Goal: Task Accomplishment & Management: Manage account settings

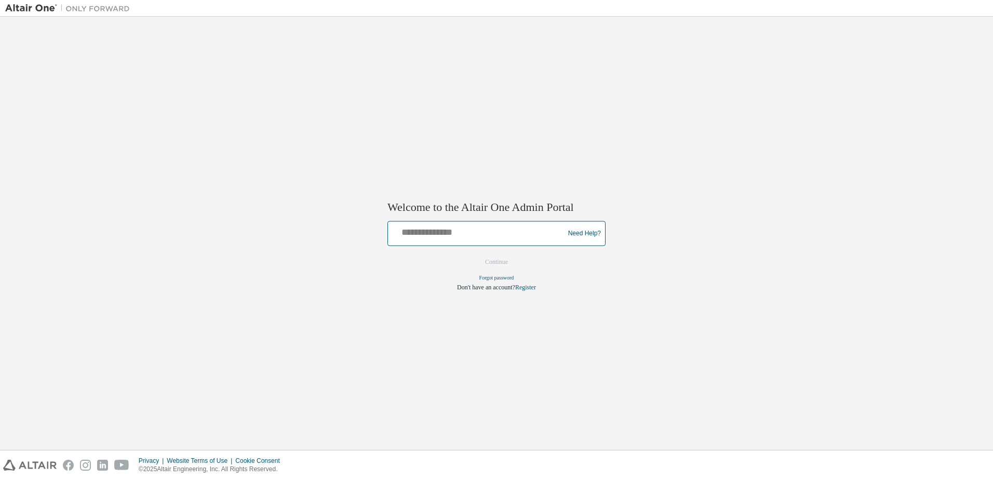
click at [471, 234] on input "text" at bounding box center [477, 231] width 171 height 15
type input "**********"
drag, startPoint x: 504, startPoint y: 261, endPoint x: 505, endPoint y: 270, distance: 8.9
click at [504, 261] on button "Continue" at bounding box center [496, 262] width 45 height 16
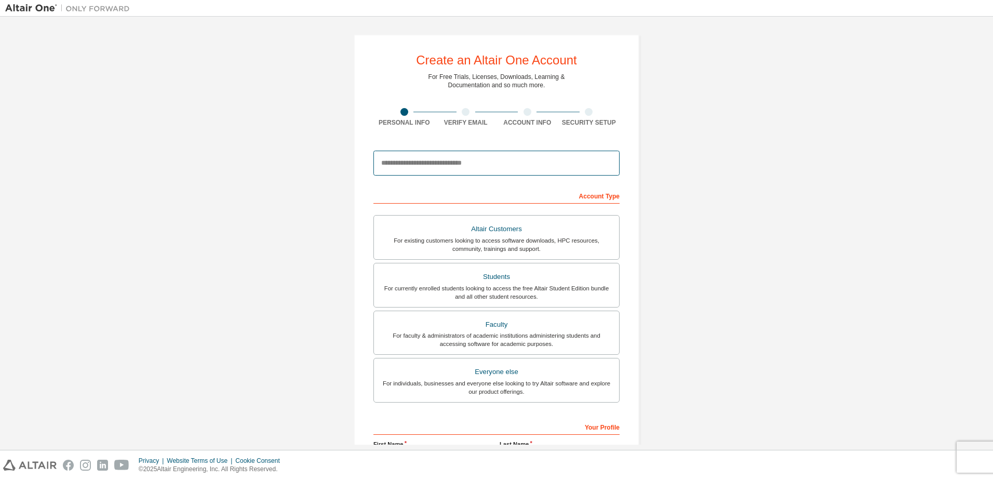
click at [482, 169] on input "email" at bounding box center [496, 163] width 246 height 25
type input "**********"
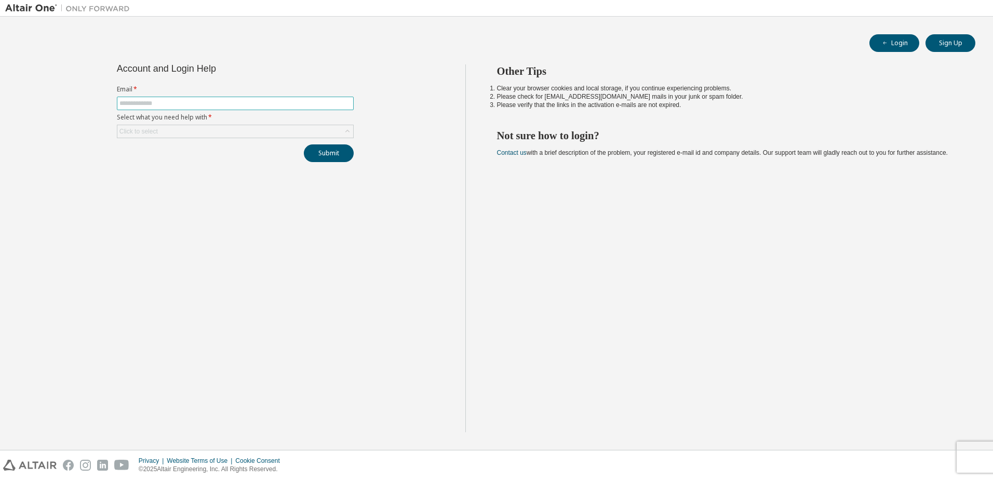
click at [198, 104] on input "text" at bounding box center [235, 103] width 232 height 8
click at [182, 128] on div "Click to select" at bounding box center [235, 131] width 236 height 12
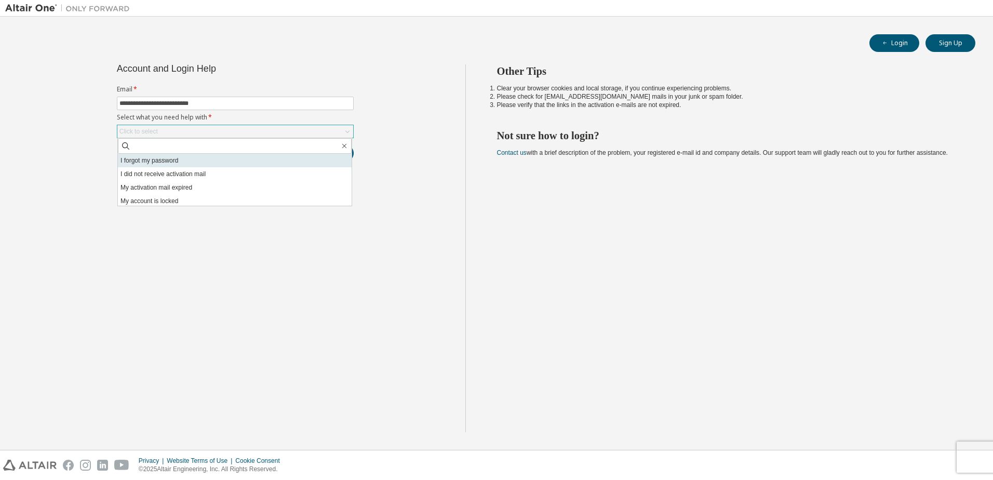
click at [173, 158] on li "I forgot my password" at bounding box center [235, 161] width 234 height 14
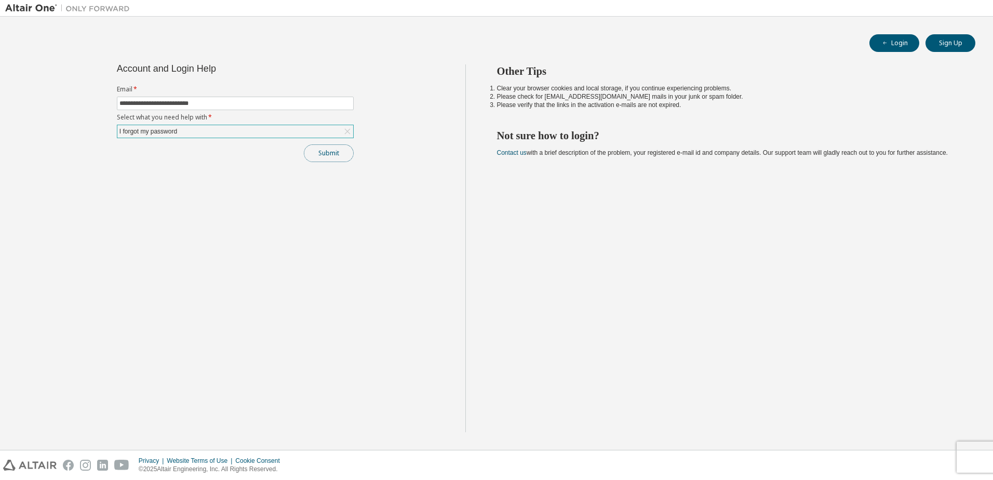
click at [330, 150] on button "Submit" at bounding box center [329, 153] width 50 height 18
click at [213, 101] on input "**********" at bounding box center [235, 103] width 232 height 8
click at [210, 103] on input "**********" at bounding box center [235, 103] width 232 height 8
type input "**********"
drag, startPoint x: 329, startPoint y: 195, endPoint x: 324, endPoint y: 160, distance: 35.7
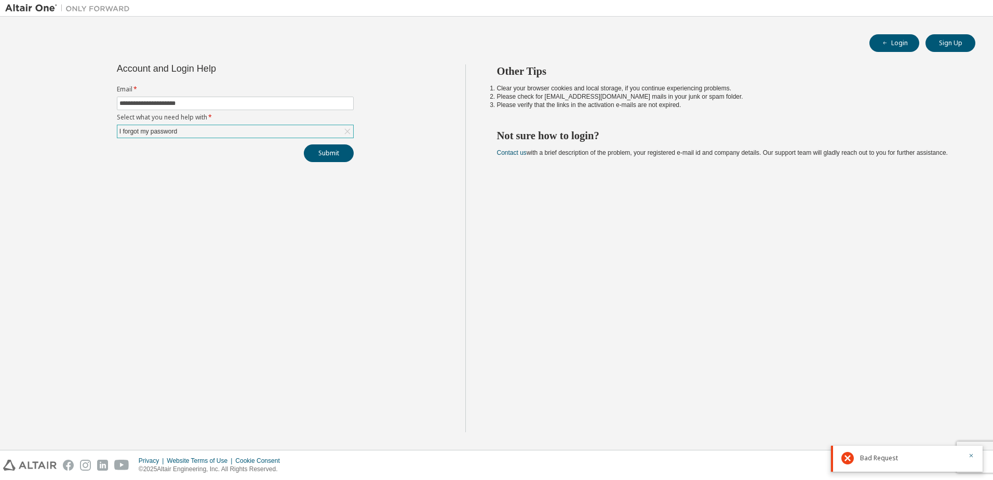
click at [328, 195] on div "**********" at bounding box center [235, 248] width 460 height 368
click at [326, 155] on button "Submit" at bounding box center [329, 153] width 50 height 18
drag, startPoint x: 971, startPoint y: 401, endPoint x: 893, endPoint y: 359, distance: 88.5
click at [971, 401] on icon "button" at bounding box center [971, 400] width 6 height 6
click at [882, 450] on span "Instructions to reset your password has been sent to your registered e-mail add…" at bounding box center [917, 447] width 114 height 33
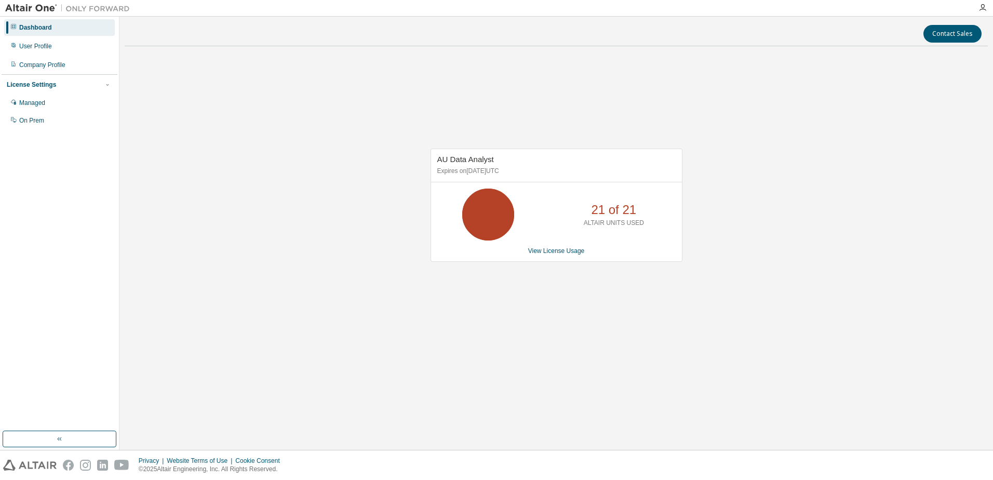
click at [491, 212] on icon at bounding box center [488, 214] width 26 height 26
click at [568, 254] on link "View License Usage" at bounding box center [556, 250] width 57 height 7
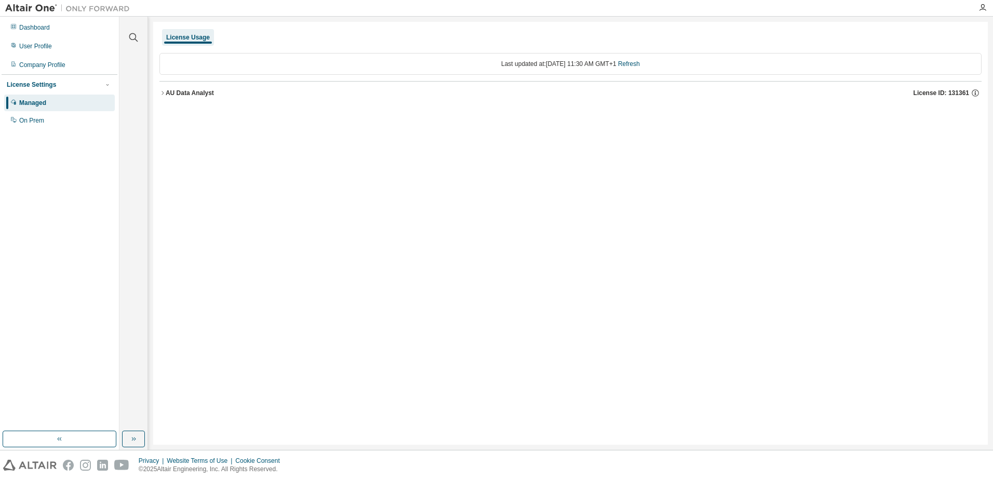
click at [186, 93] on div "AU Data Analyst" at bounding box center [190, 93] width 48 height 8
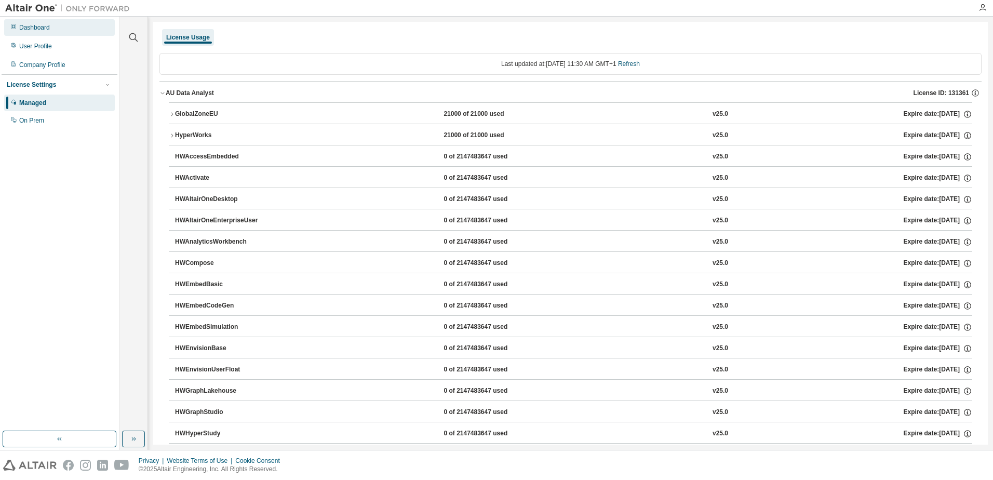
click at [35, 28] on div "Dashboard" at bounding box center [34, 27] width 31 height 8
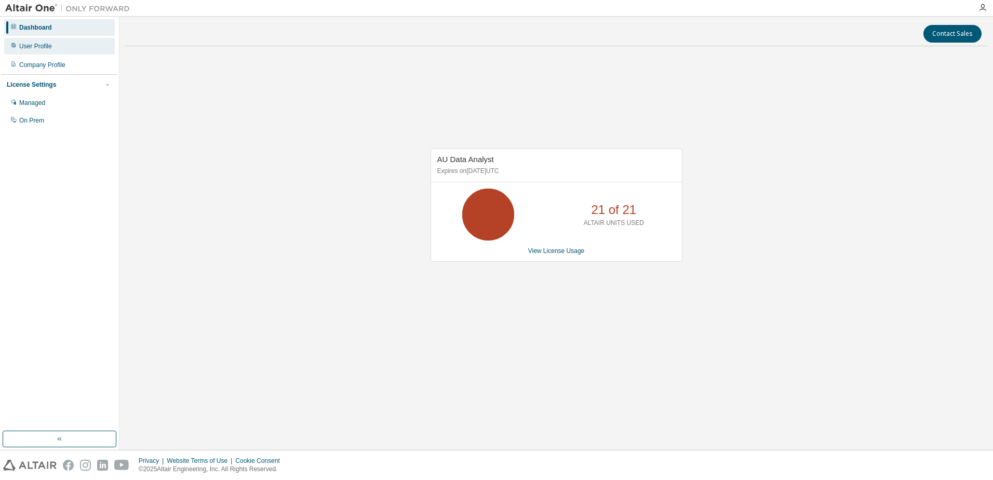
click at [50, 48] on div "User Profile" at bounding box center [35, 46] width 33 height 8
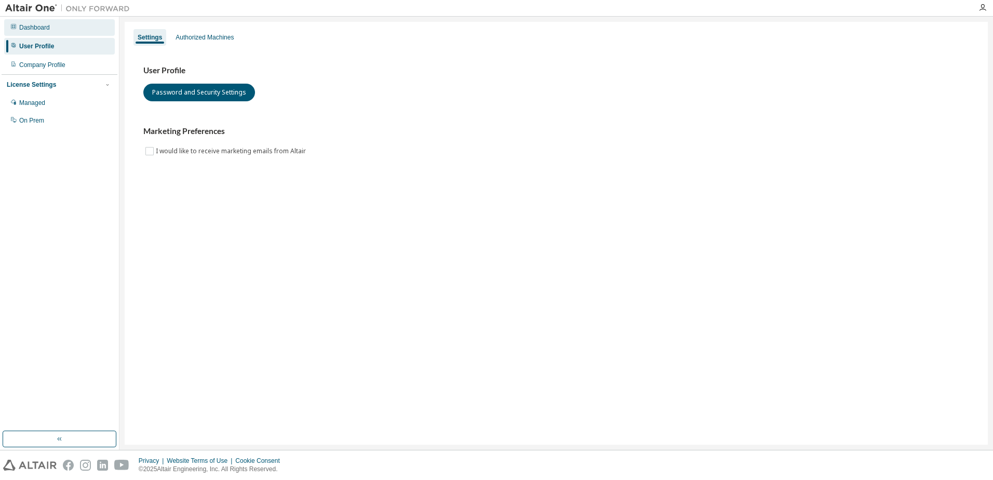
click at [48, 27] on div "Dashboard" at bounding box center [34, 27] width 31 height 8
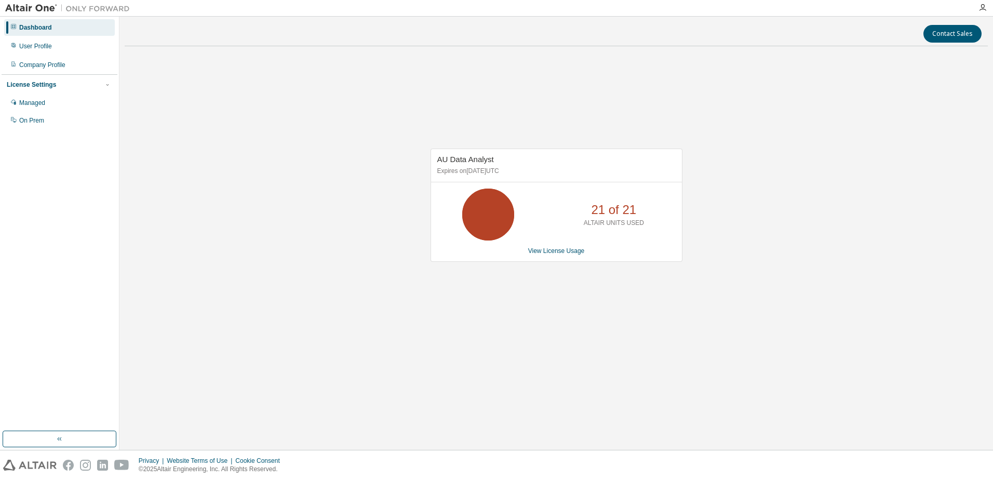
click at [190, 197] on div "AU Data Analyst Expires on November 25, 2025 UTC 21 of 21 ALTAIR UNITS USED Vie…" at bounding box center [556, 211] width 863 height 312
click at [57, 436] on icon "button" at bounding box center [60, 439] width 8 height 8
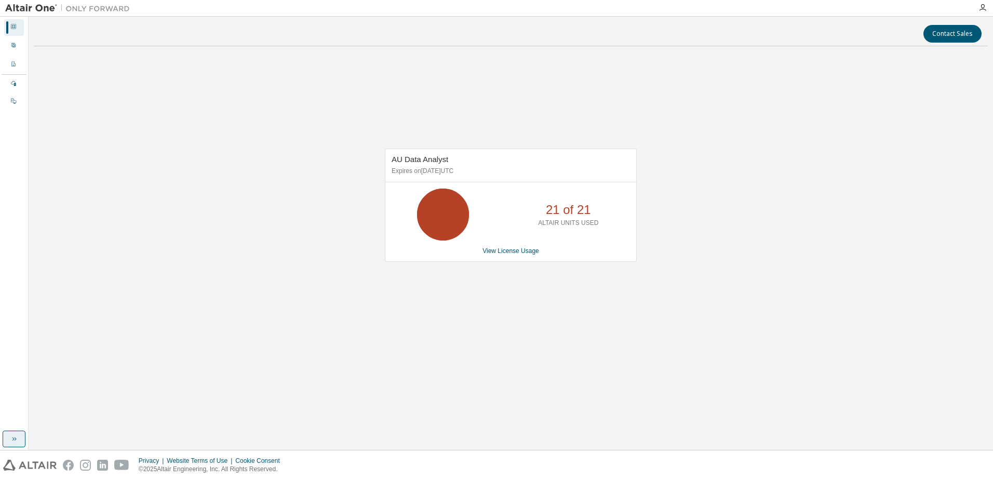
click at [14, 445] on button "button" at bounding box center [14, 439] width 23 height 17
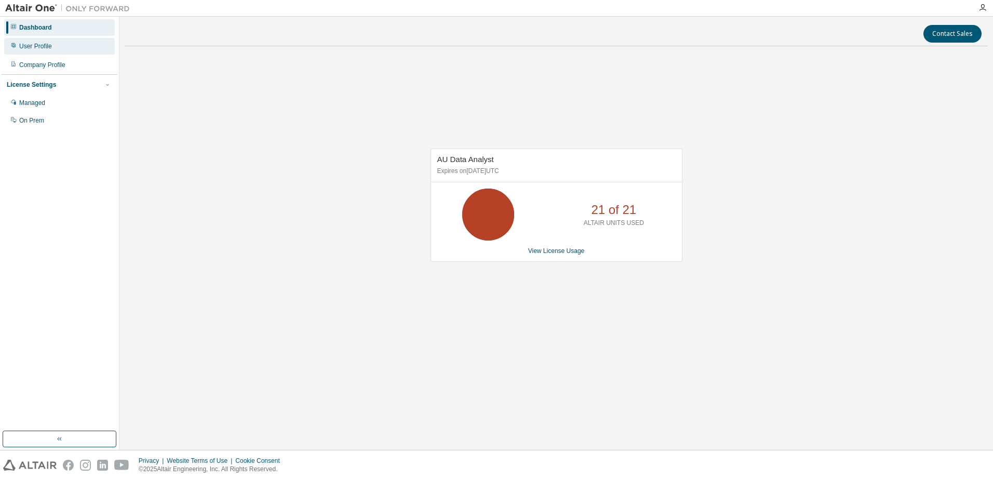
click at [16, 41] on div "User Profile" at bounding box center [59, 46] width 111 height 17
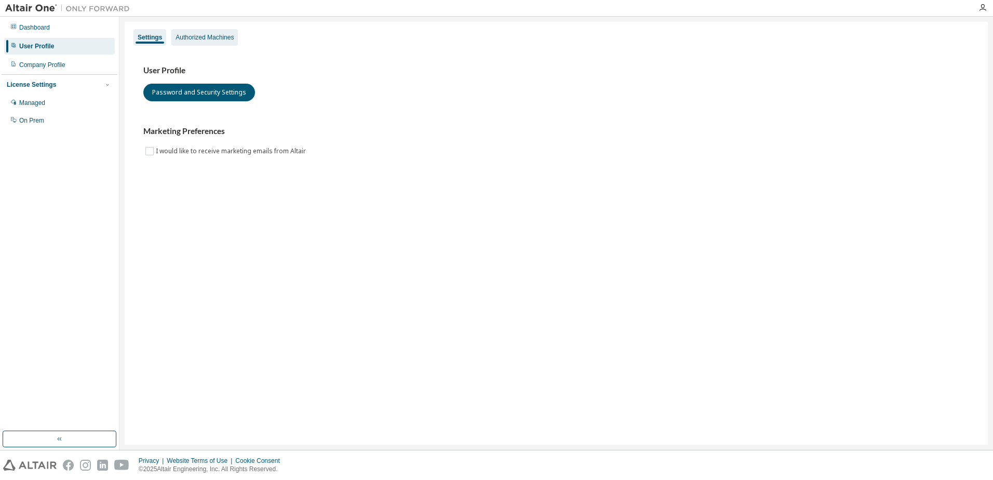
click at [217, 32] on div "Authorized Machines" at bounding box center [204, 37] width 66 height 17
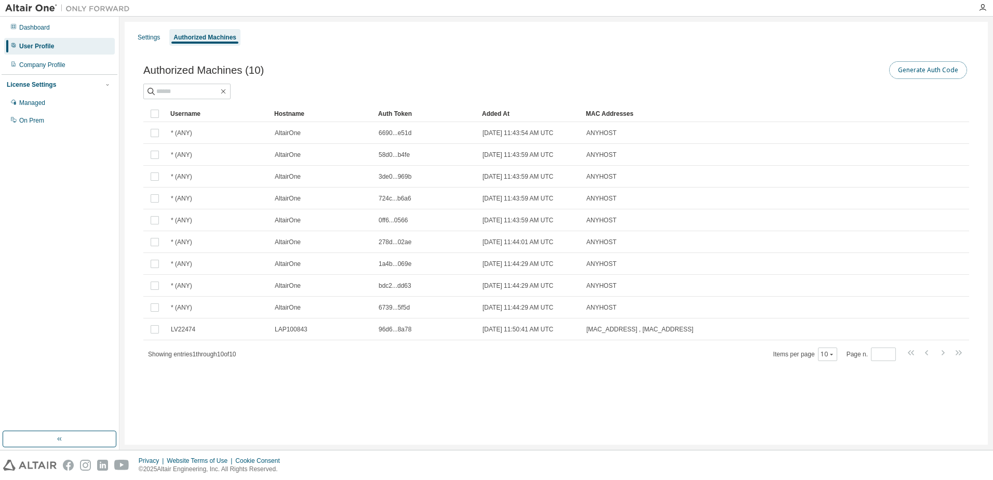
click at [948, 69] on button "Generate Auth Code" at bounding box center [928, 70] width 78 height 18
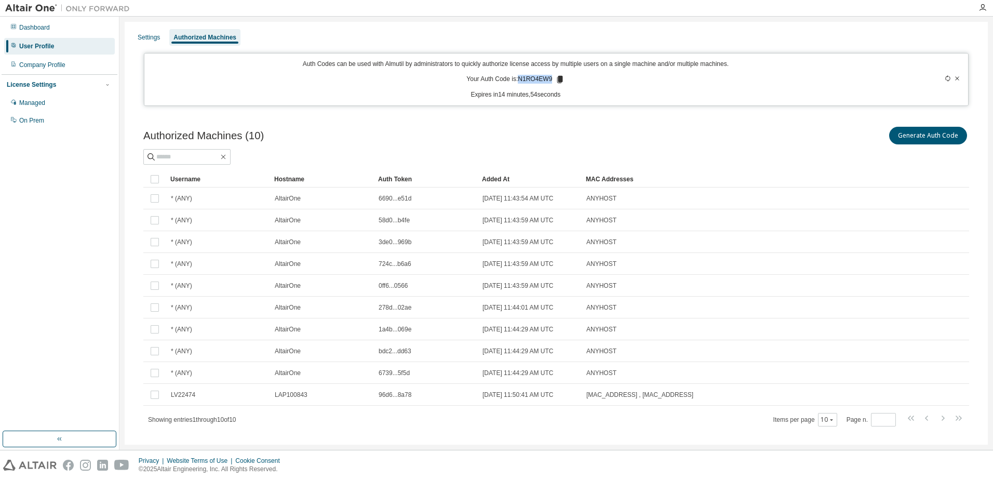
drag, startPoint x: 517, startPoint y: 80, endPoint x: 548, endPoint y: 78, distance: 31.3
click at [548, 78] on p "Your Auth Code is: N1RO4EW9" at bounding box center [515, 79] width 98 height 9
copy p "N1RO4EW9"
click at [495, 425] on div "Showing entries 1 through 10 of 10 Items per page 10 Page n. *" at bounding box center [556, 419] width 826 height 15
